Goal: Transaction & Acquisition: Purchase product/service

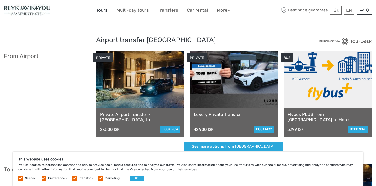
click at [104, 11] on link "Tours" at bounding box center [101, 11] width 11 height 8
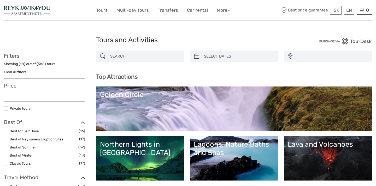
select select
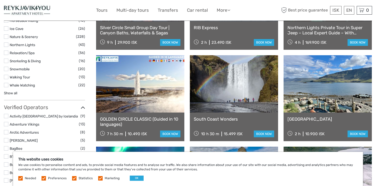
scroll to position [535, 0]
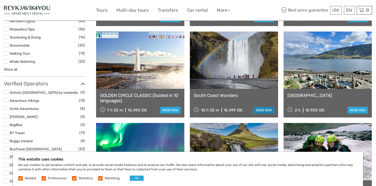
click at [262, 110] on link "book now" at bounding box center [264, 110] width 20 height 7
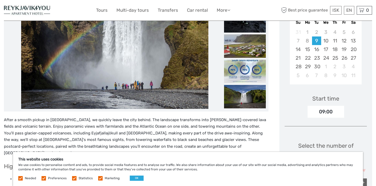
scroll to position [109, 0]
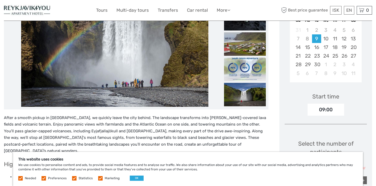
click at [245, 69] on img at bounding box center [245, 69] width 42 height 23
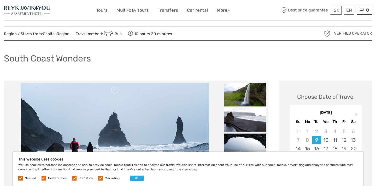
scroll to position [7, 0]
click at [329, 30] on link "€" at bounding box center [332, 31] width 18 height 9
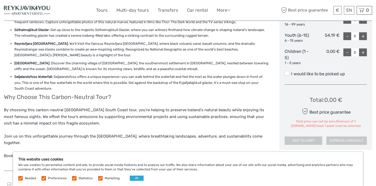
scroll to position [0, 0]
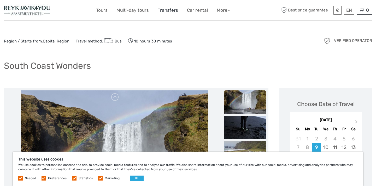
click at [167, 11] on link "Transfers" at bounding box center [168, 11] width 20 height 8
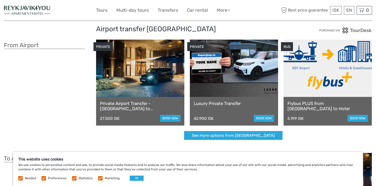
scroll to position [10, 0]
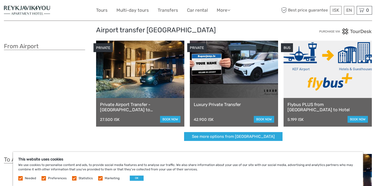
click at [316, 105] on link "Flybus PLUS from Keflavik Airport to Hotel" at bounding box center [327, 107] width 80 height 11
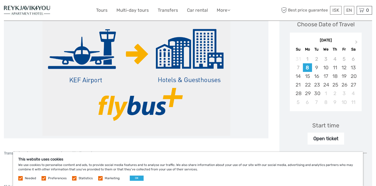
scroll to position [52, 0]
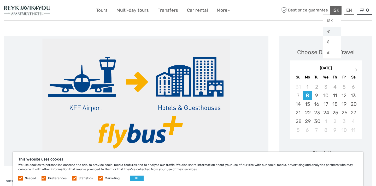
click at [329, 31] on link "€" at bounding box center [332, 31] width 18 height 9
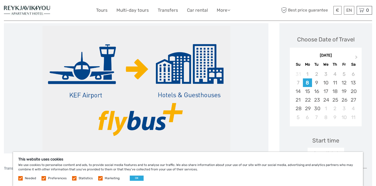
scroll to position [0, 0]
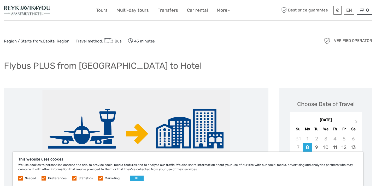
click at [39, 7] on img at bounding box center [27, 10] width 46 height 13
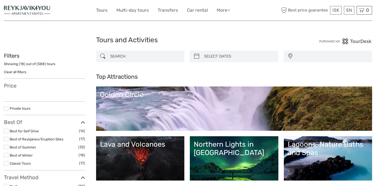
select select
